Goal: Task Accomplishment & Management: Manage account settings

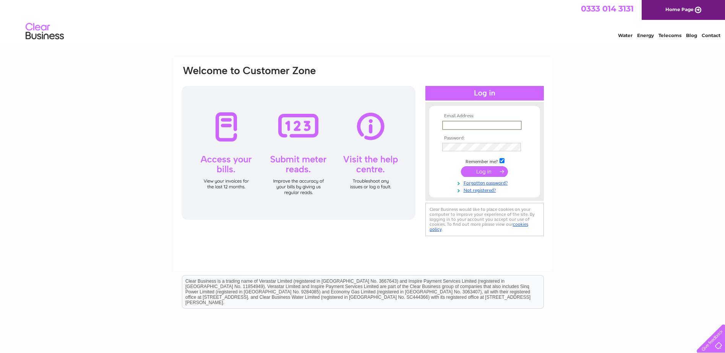
click at [506, 127] on input "text" at bounding box center [482, 125] width 80 height 9
type input "lanarkcycles@gmail.com"
click at [461, 166] on input "submit" at bounding box center [484, 171] width 47 height 11
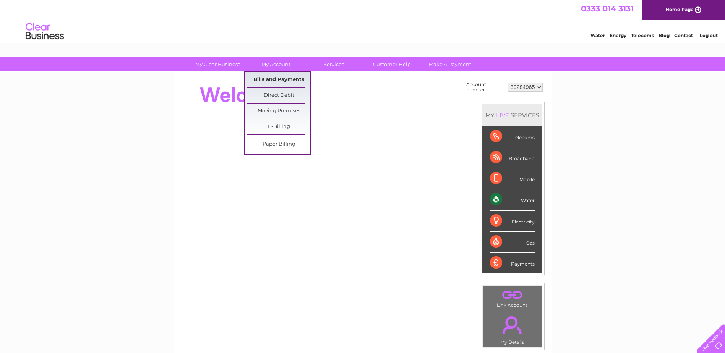
click at [276, 78] on link "Bills and Payments" at bounding box center [278, 79] width 63 height 15
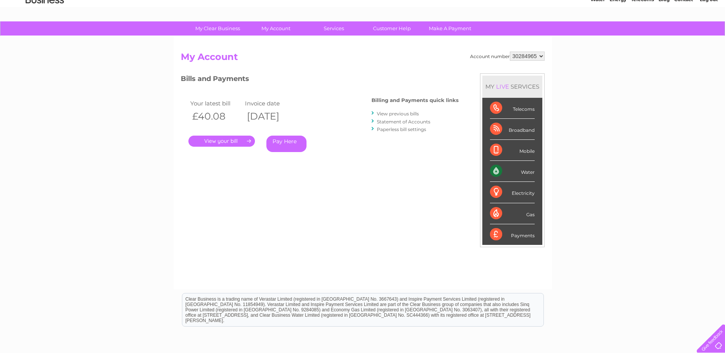
scroll to position [109, 0]
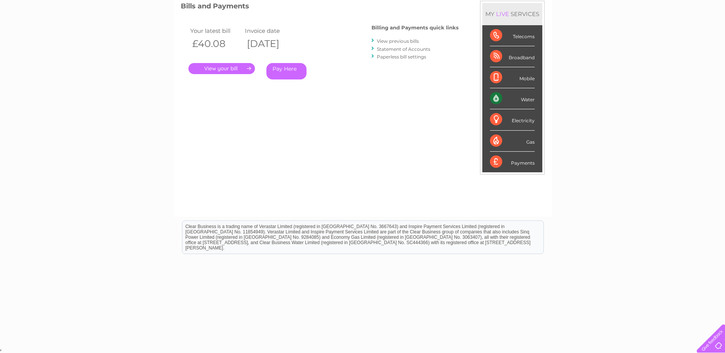
click at [400, 41] on link "View previous bills" at bounding box center [398, 41] width 42 height 6
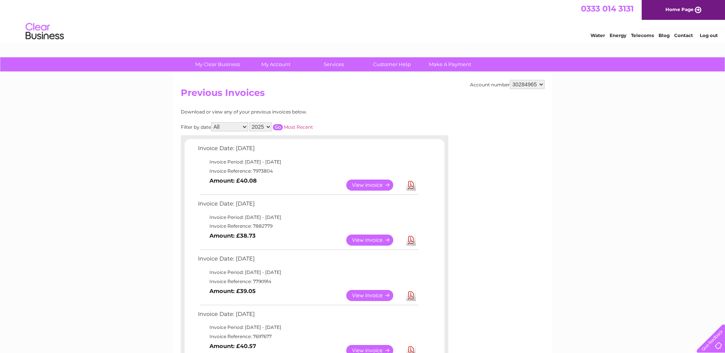
click at [379, 244] on link "View" at bounding box center [374, 240] width 56 height 11
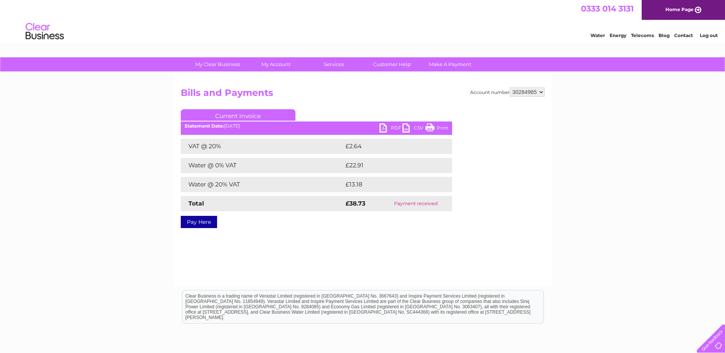
click at [441, 128] on link "Print" at bounding box center [437, 129] width 23 height 11
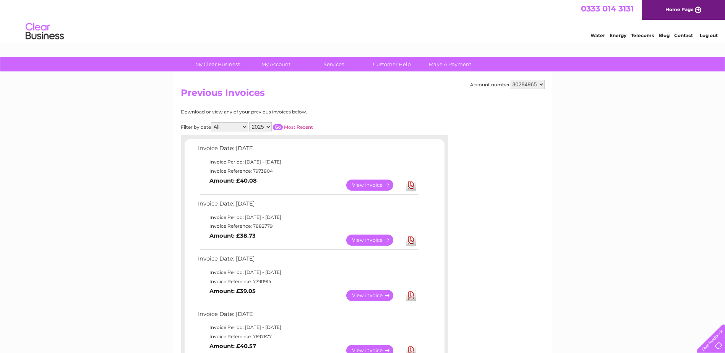
click at [366, 182] on link "View" at bounding box center [374, 185] width 56 height 11
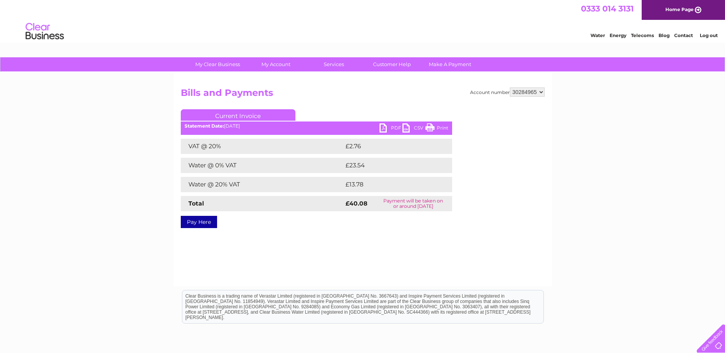
click at [438, 127] on link "Print" at bounding box center [437, 129] width 23 height 11
click at [709, 36] on link "Log out" at bounding box center [709, 36] width 18 height 6
